Goal: Task Accomplishment & Management: Manage account settings

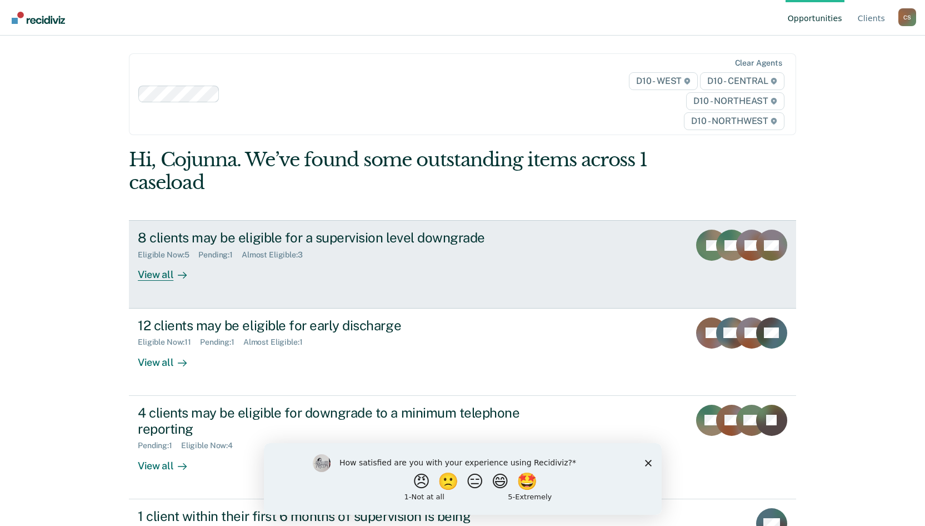
click at [160, 274] on div "View all" at bounding box center [169, 270] width 62 height 22
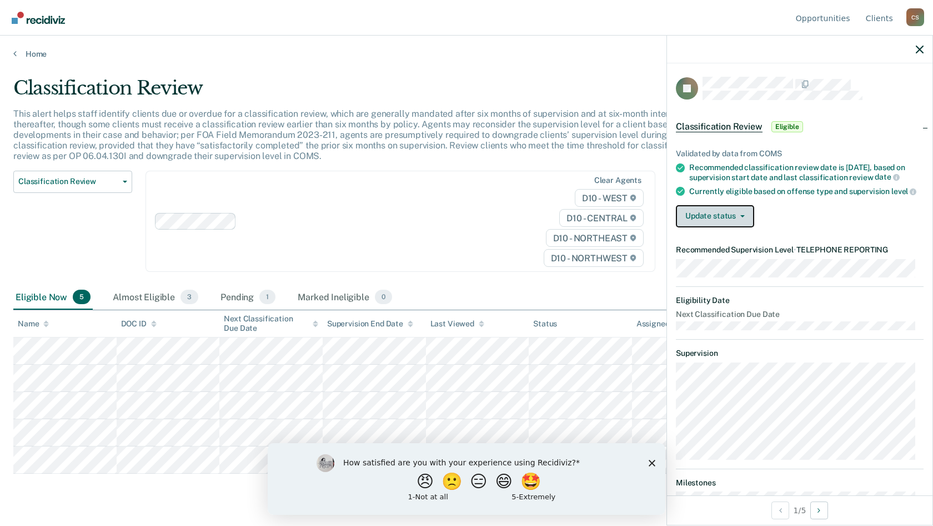
click at [729, 227] on button "Update status" at bounding box center [715, 216] width 78 height 22
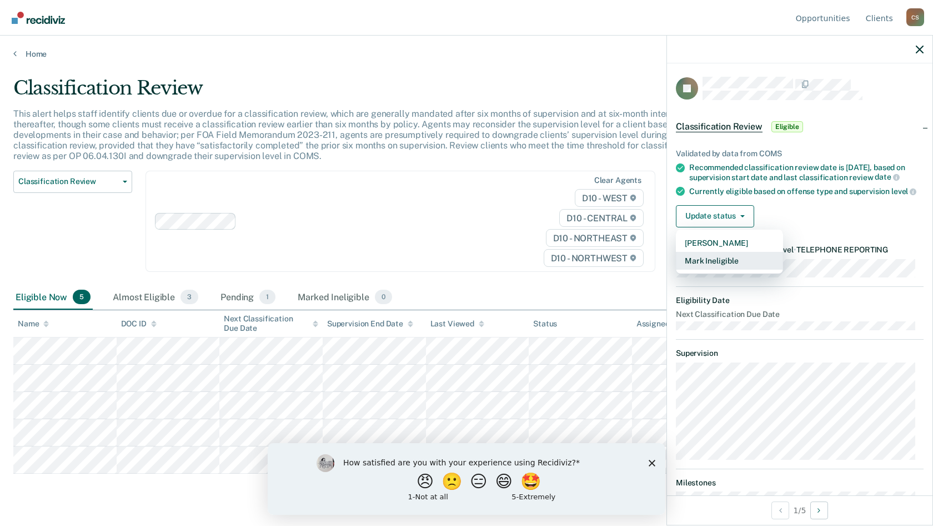
click at [722, 269] on button "Mark Ineligible" at bounding box center [729, 261] width 107 height 18
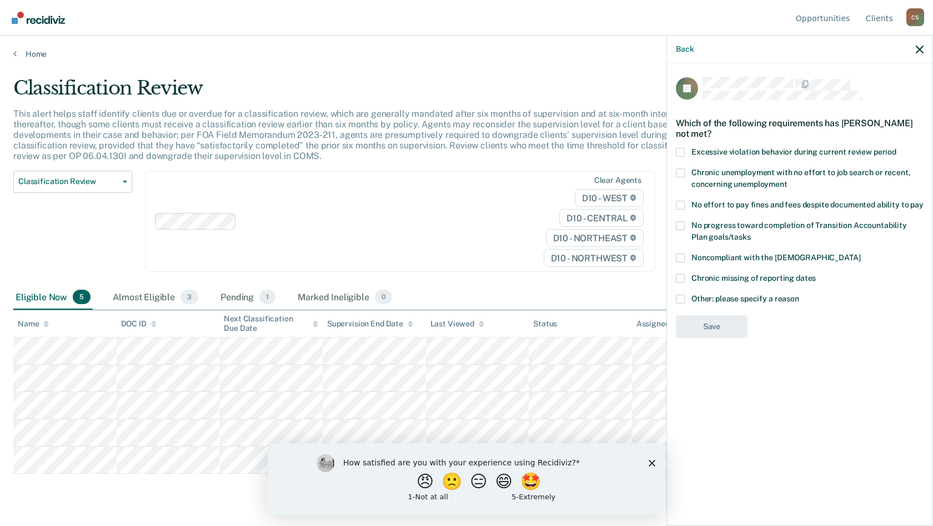
click at [679, 261] on span at bounding box center [680, 257] width 9 height 9
click at [861, 253] on input "Noncompliant with the [DEMOGRAPHIC_DATA]" at bounding box center [861, 253] width 0 height 0
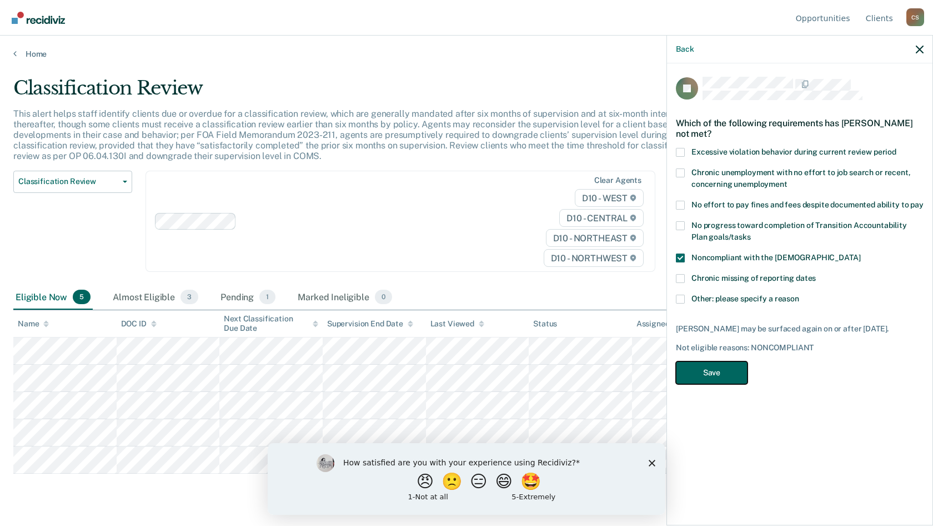
click at [711, 372] on button "Save" at bounding box center [712, 372] width 72 height 23
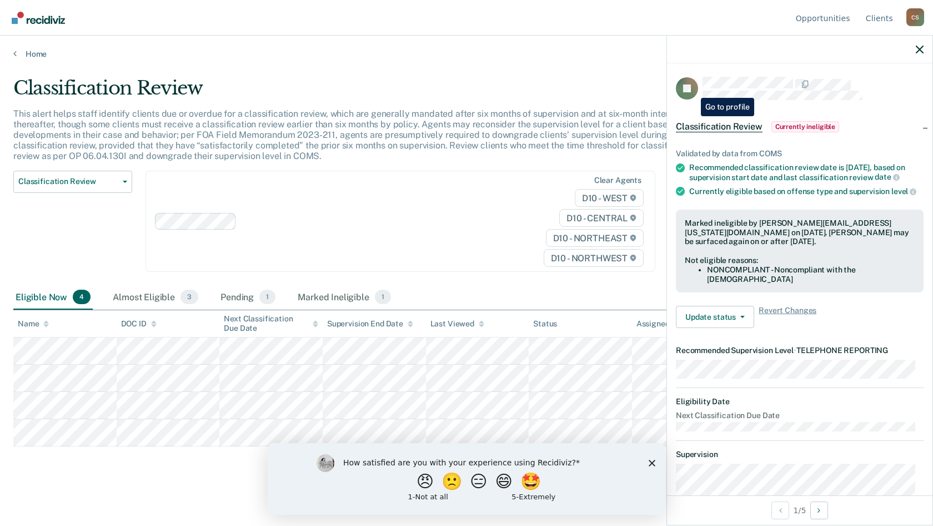
click at [693, 89] on rect at bounding box center [687, 88] width 22 height 22
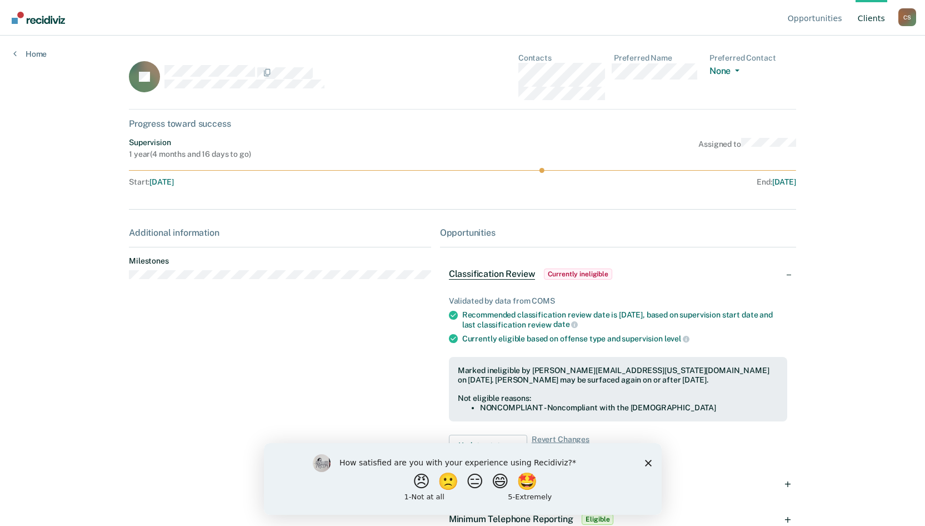
click at [647, 459] on icon "Close survey" at bounding box center [647, 462] width 7 height 7
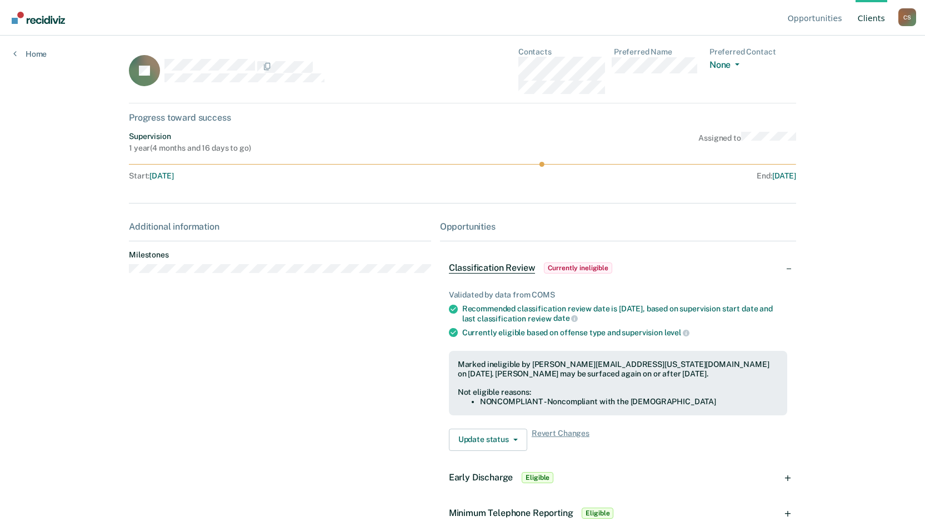
scroll to position [24, 0]
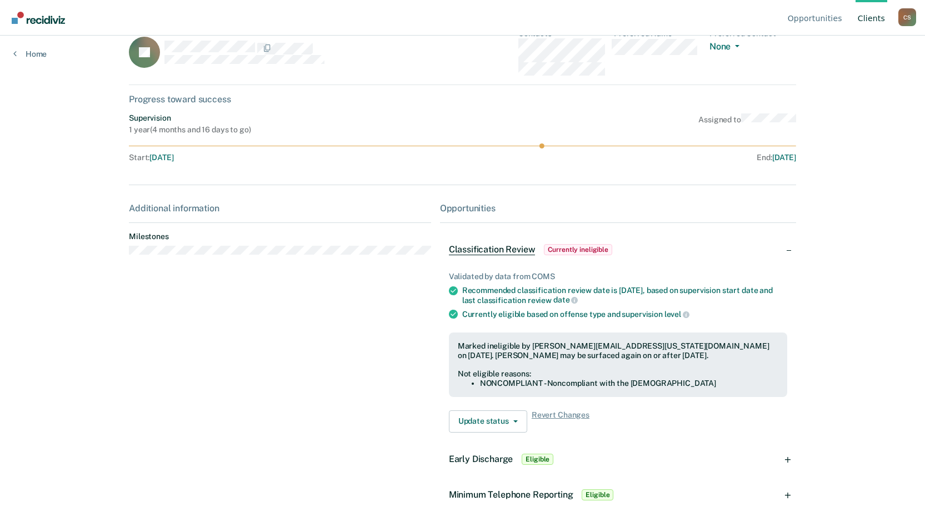
click at [479, 457] on span "Early Discharge" at bounding box center [481, 458] width 64 height 11
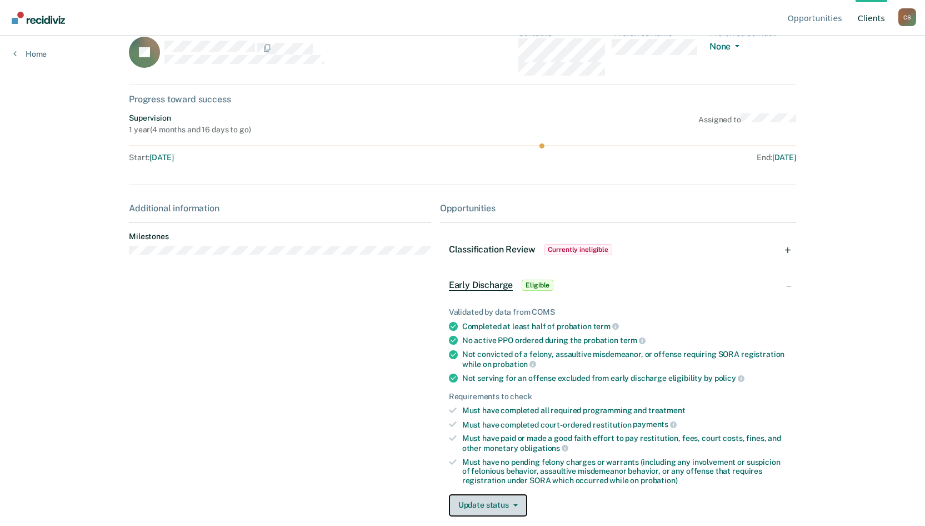
click at [513, 509] on button "Update status" at bounding box center [488, 505] width 78 height 22
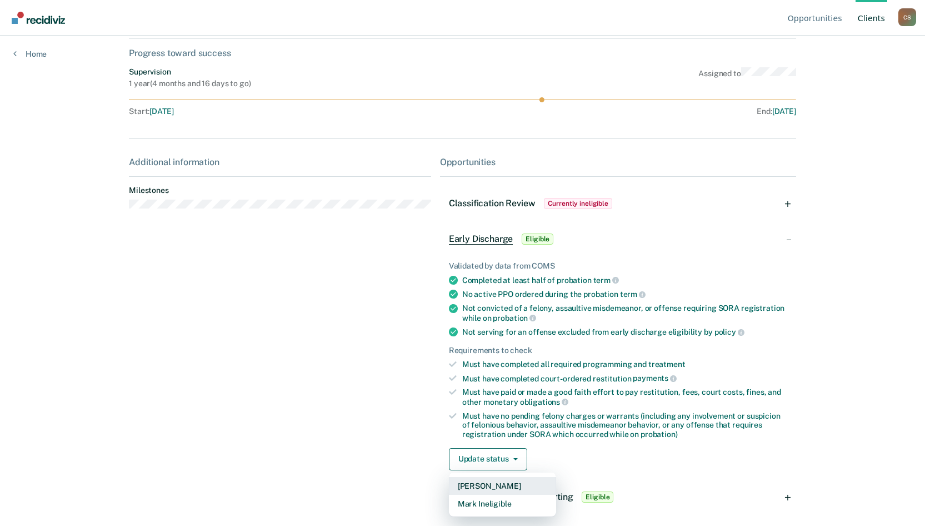
scroll to position [73, 0]
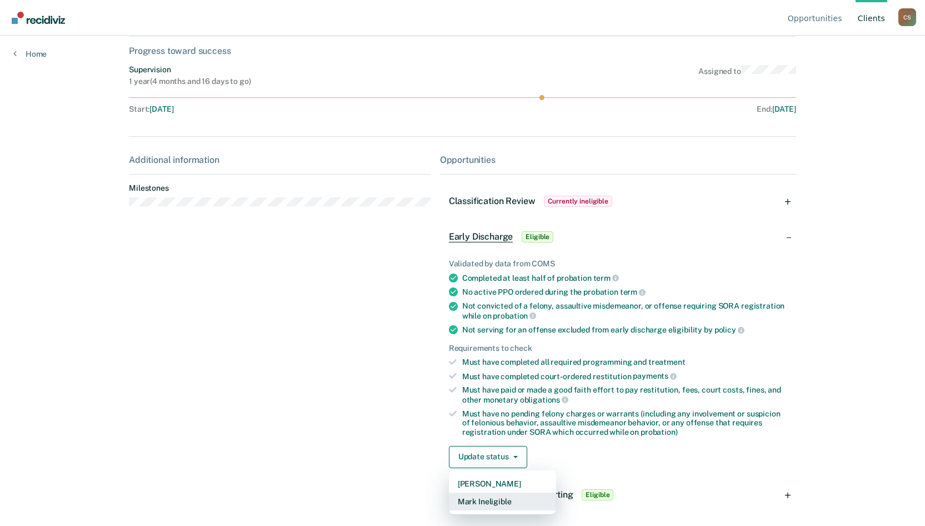
click at [499, 501] on button "Mark Ineligible" at bounding box center [502, 501] width 107 height 18
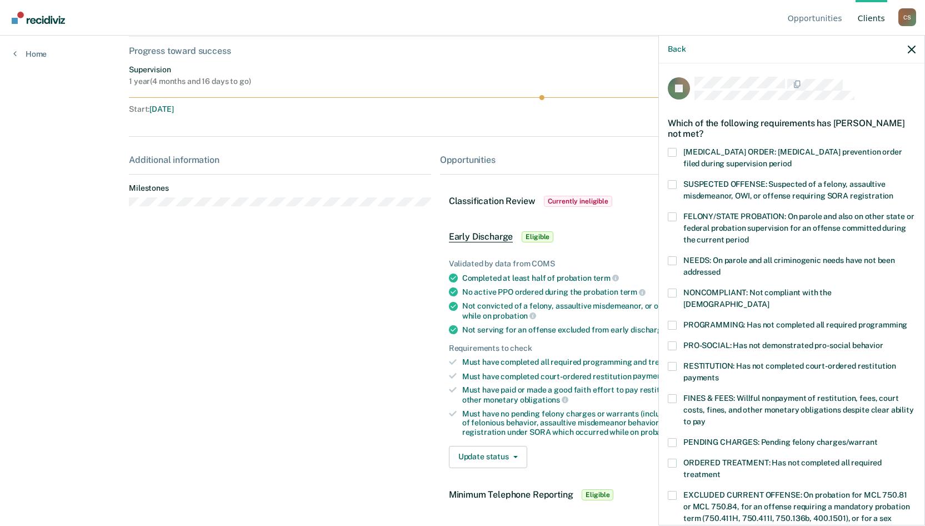
click at [676, 288] on span at bounding box center [672, 292] width 9 height 9
click at [769, 300] on input "NONCOMPLIANT: Not compliant with the [DEMOGRAPHIC_DATA]" at bounding box center [769, 300] width 0 height 0
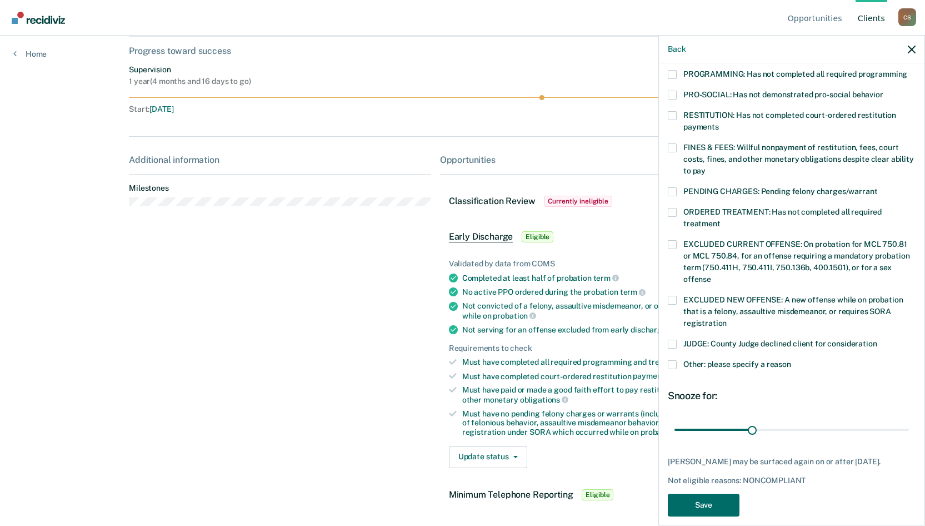
scroll to position [261, 0]
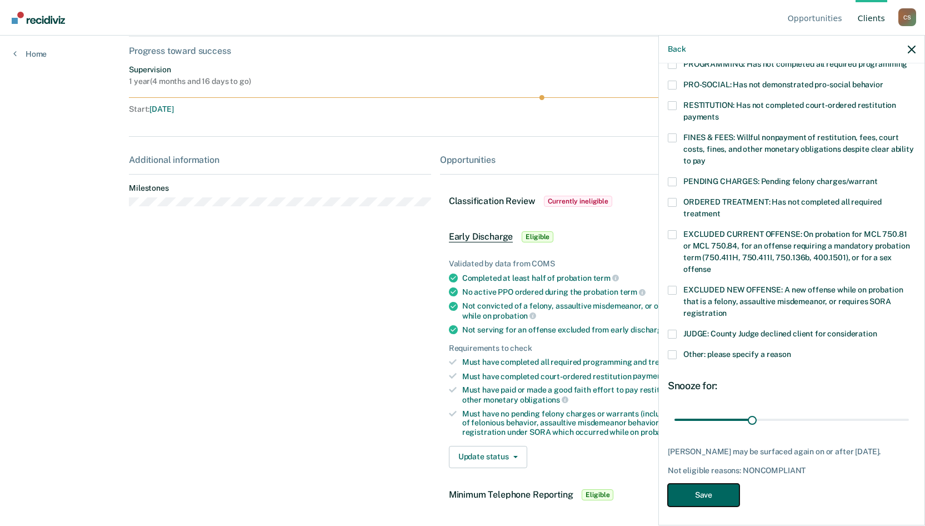
click at [703, 489] on button "Save" at bounding box center [704, 494] width 72 height 23
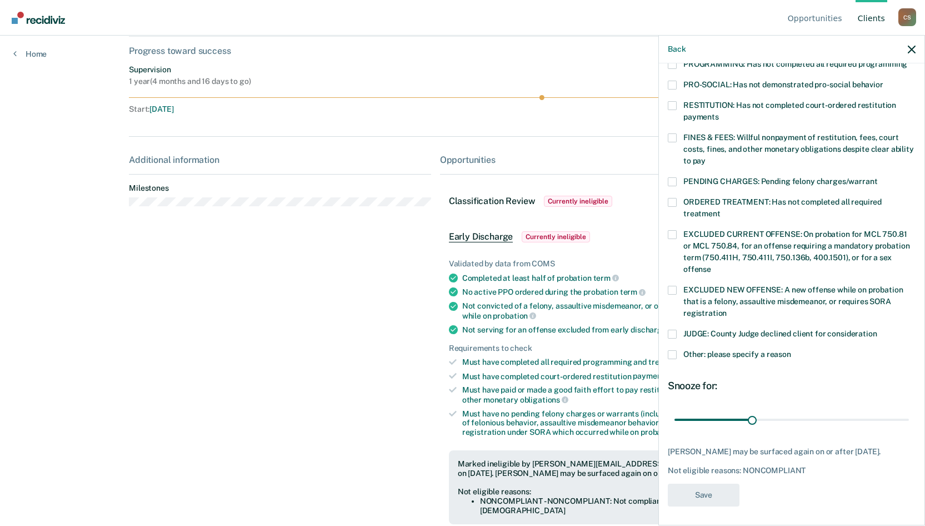
scroll to position [155, 0]
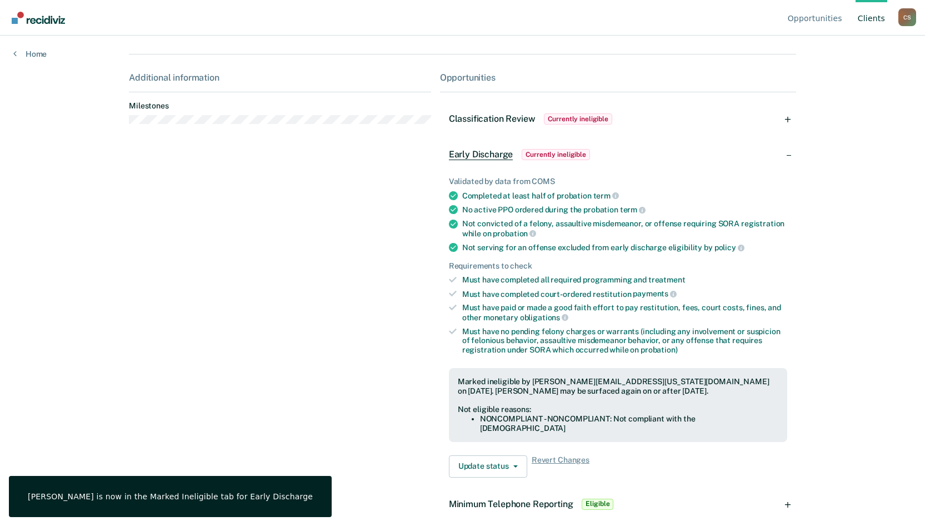
click at [594, 498] on span "Eligible" at bounding box center [598, 503] width 32 height 11
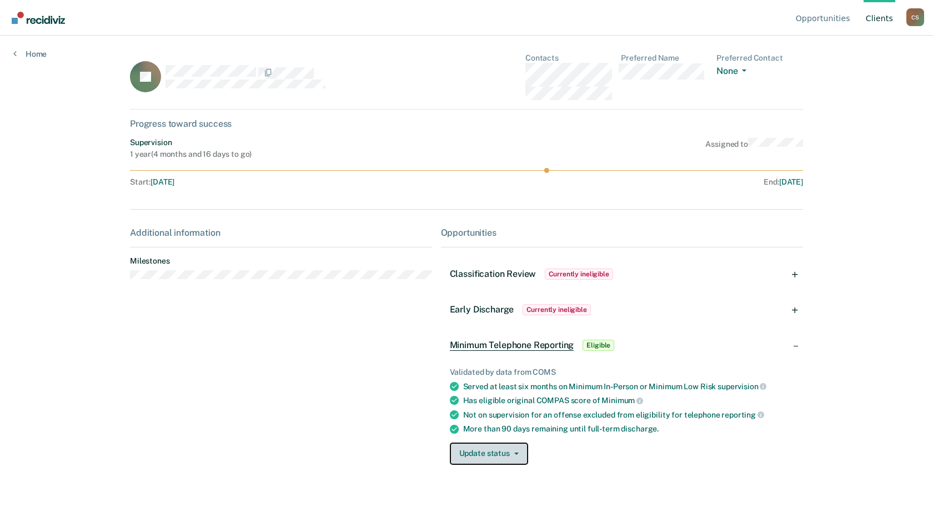
click at [507, 452] on button "Update status" at bounding box center [489, 453] width 78 height 22
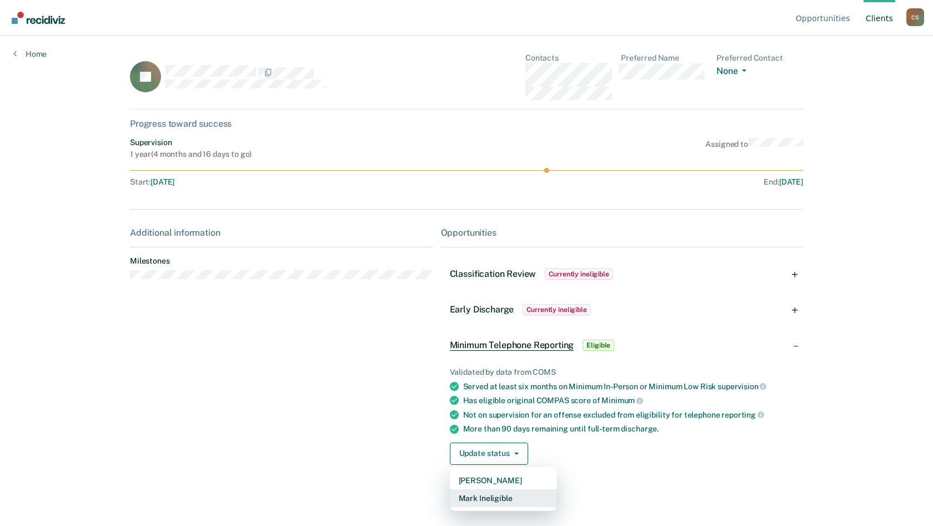
click at [491, 499] on button "Mark Ineligible" at bounding box center [503, 498] width 107 height 18
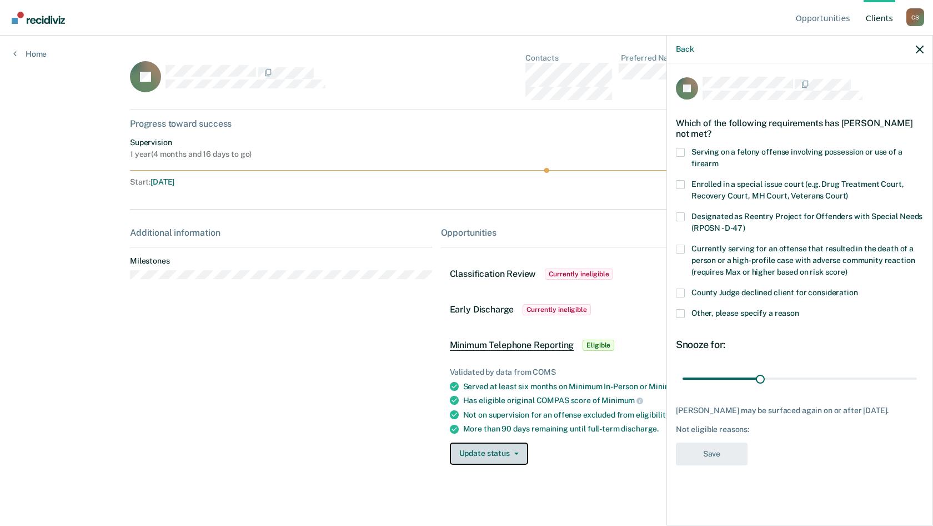
click at [498, 454] on button "Update status" at bounding box center [489, 453] width 78 height 22
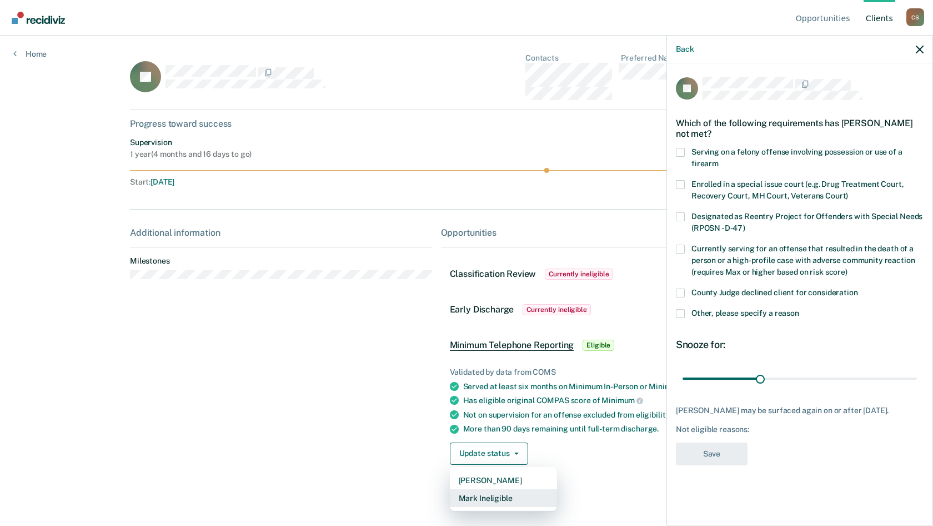
click at [484, 497] on button "Mark Ineligible" at bounding box center [503, 498] width 107 height 18
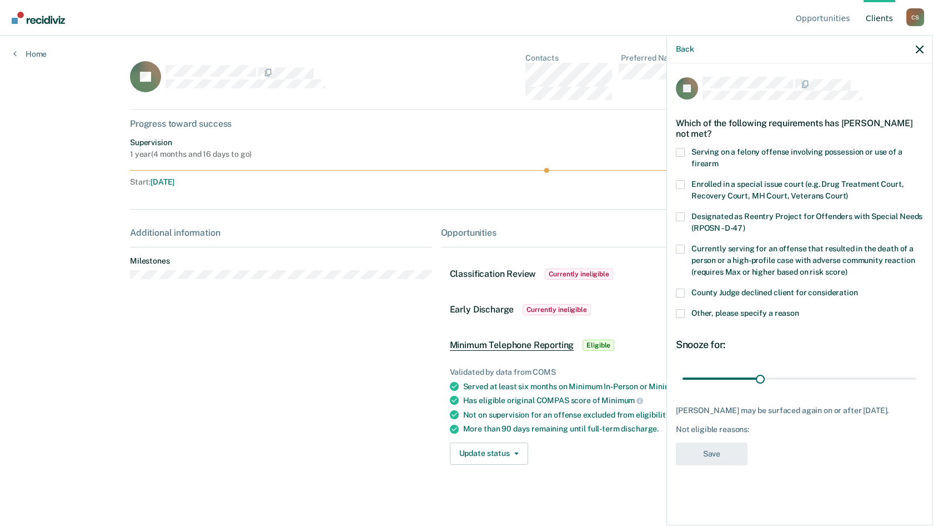
click at [675, 293] on div "JD Which of the following requirements has [PERSON_NAME] not met? Serving on a …" at bounding box center [800, 292] width 266 height 459
click at [679, 293] on span at bounding box center [680, 292] width 9 height 9
click at [858, 288] on input "County Judge declined client for consideration" at bounding box center [858, 288] width 0 height 0
click at [738, 465] on button "Save" at bounding box center [712, 453] width 72 height 23
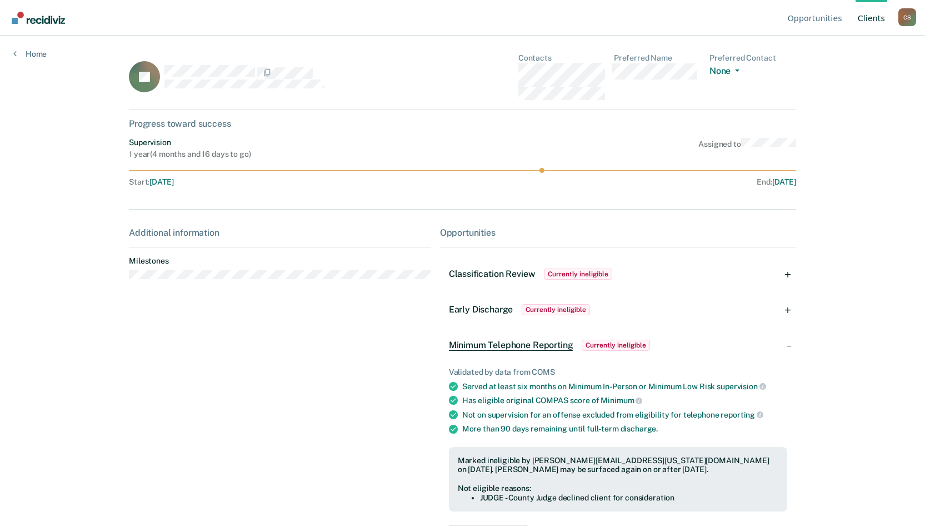
click at [876, 0] on link "Client s" at bounding box center [872, 18] width 32 height 36
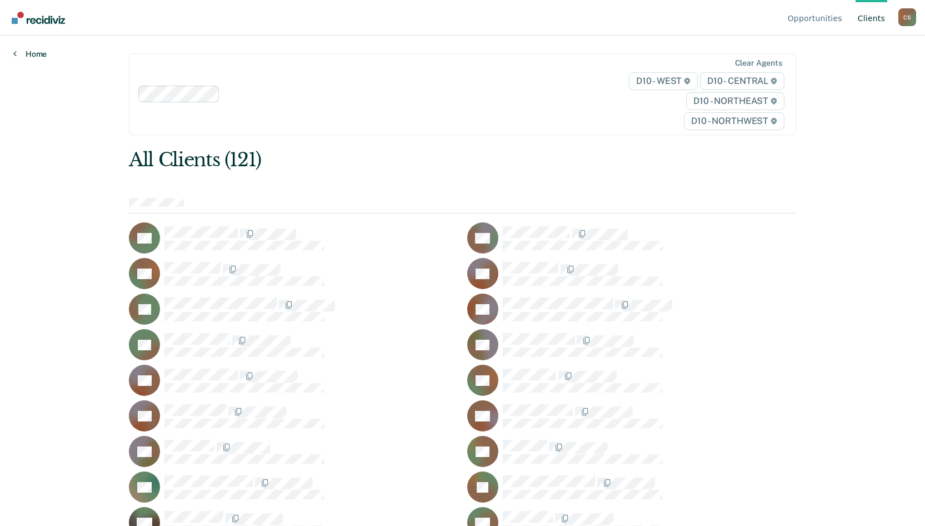
click at [23, 52] on link "Home" at bounding box center [29, 54] width 33 height 10
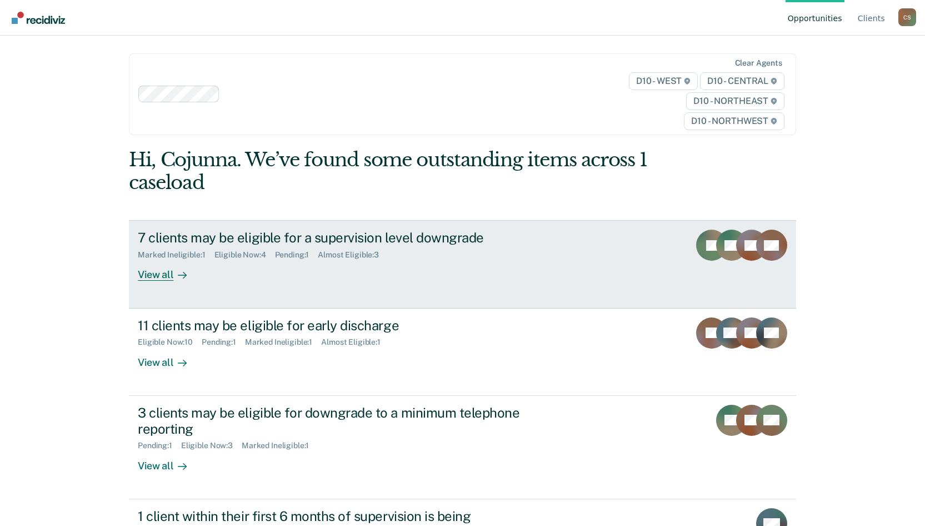
click at [161, 278] on div "View all" at bounding box center [169, 270] width 62 height 22
